Goal: Information Seeking & Learning: Learn about a topic

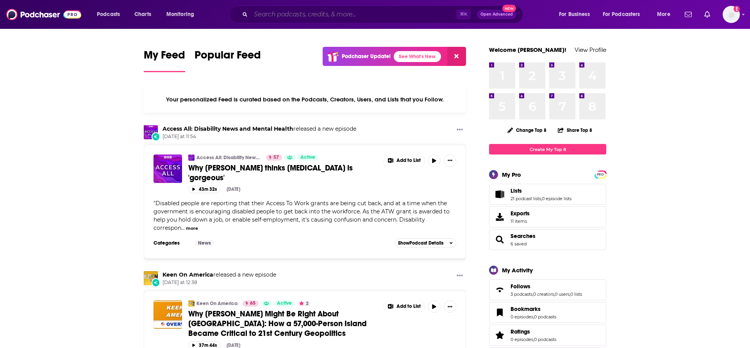
click at [278, 16] on input "Search podcasts, credits, & more..." at bounding box center [353, 14] width 205 height 12
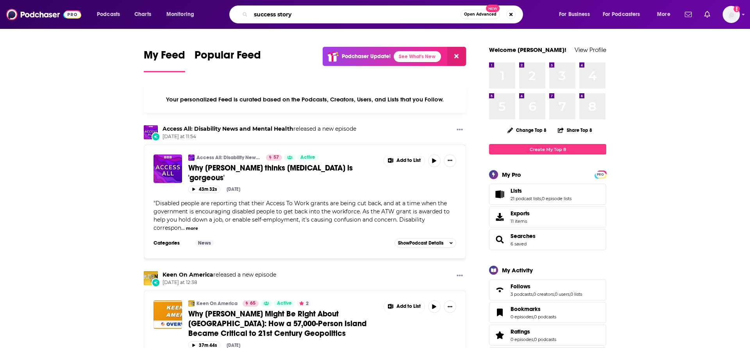
type input "success story"
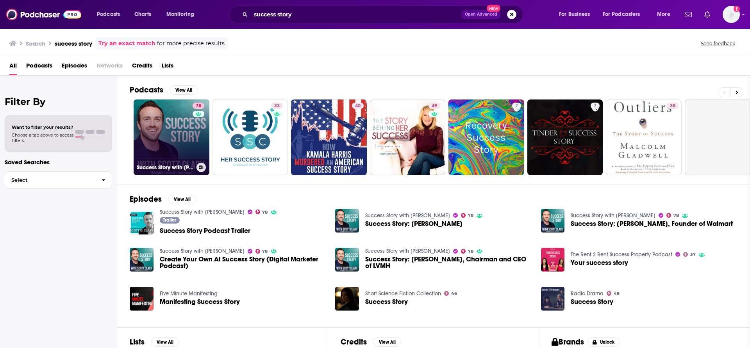
click at [175, 139] on link "78 Success Story with [PERSON_NAME]" at bounding box center [172, 138] width 76 height 76
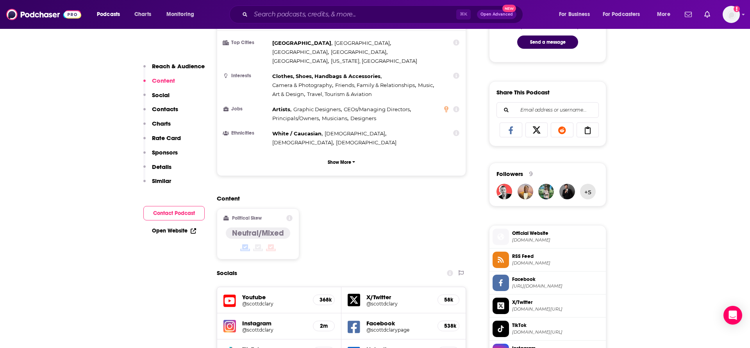
scroll to position [521, 0]
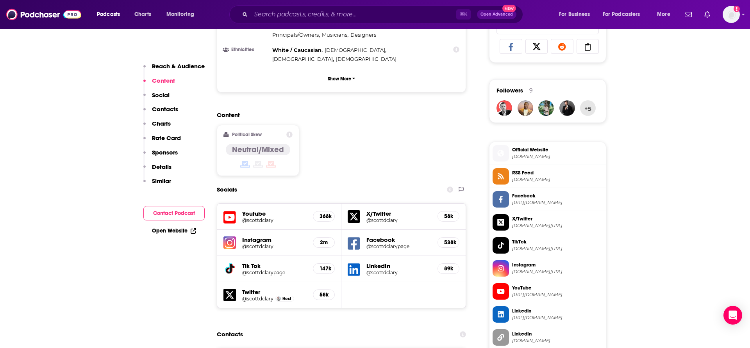
click at [320, 149] on div "Content Political Skew Neutral/Mixed" at bounding box center [341, 146] width 249 height 71
click at [258, 244] on h5 "@scottdclary" at bounding box center [274, 247] width 64 height 6
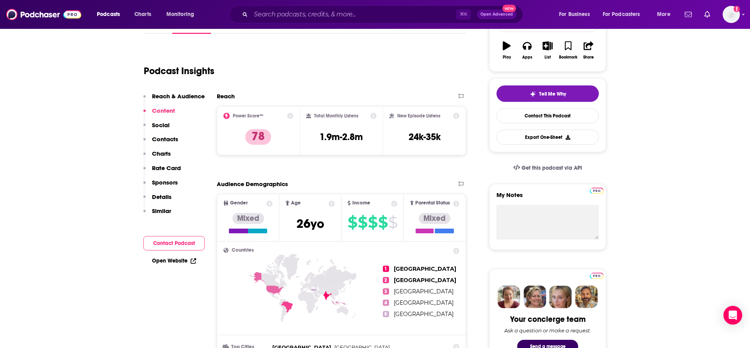
scroll to position [0, 0]
